Goal: Find specific page/section: Find specific page/section

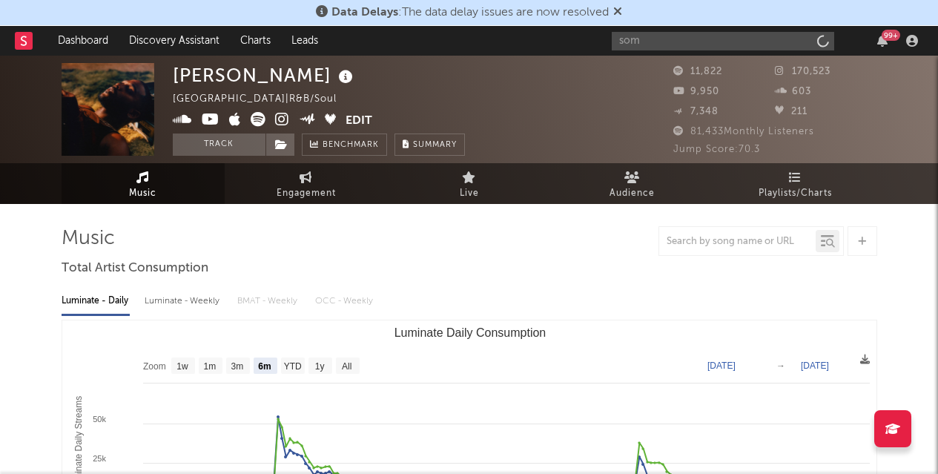
select select "6m"
type input "sombr"
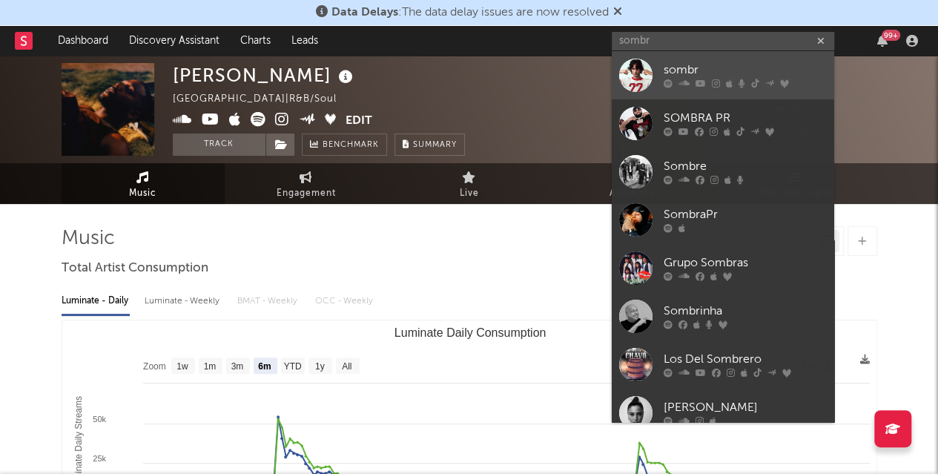
click at [681, 69] on div "sombr" at bounding box center [745, 71] width 163 height 18
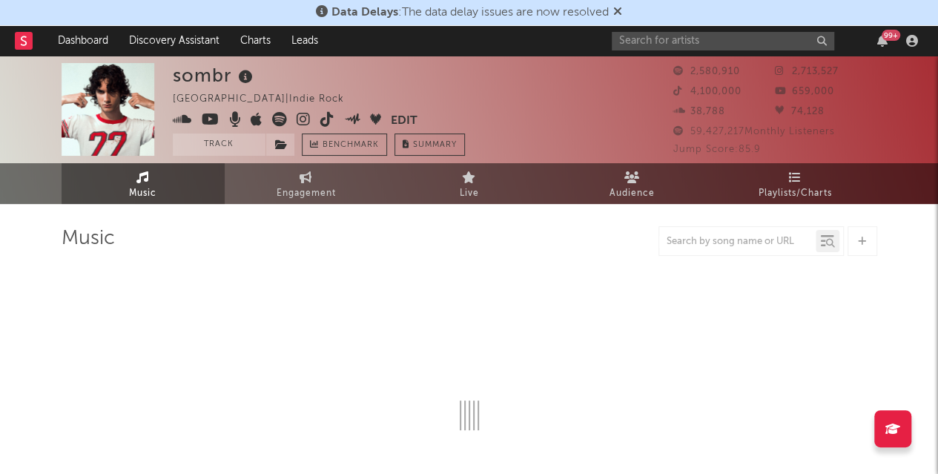
select select "6m"
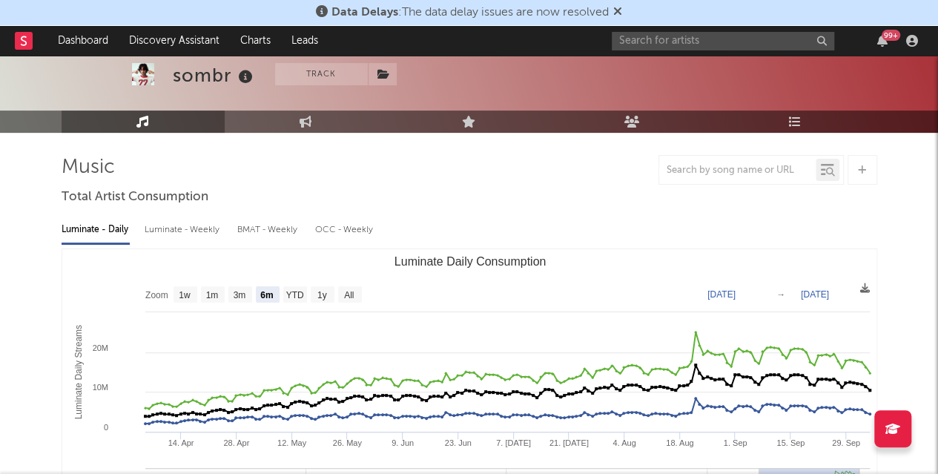
scroll to position [76, 0]
